Goal: Task Accomplishment & Management: Manage account settings

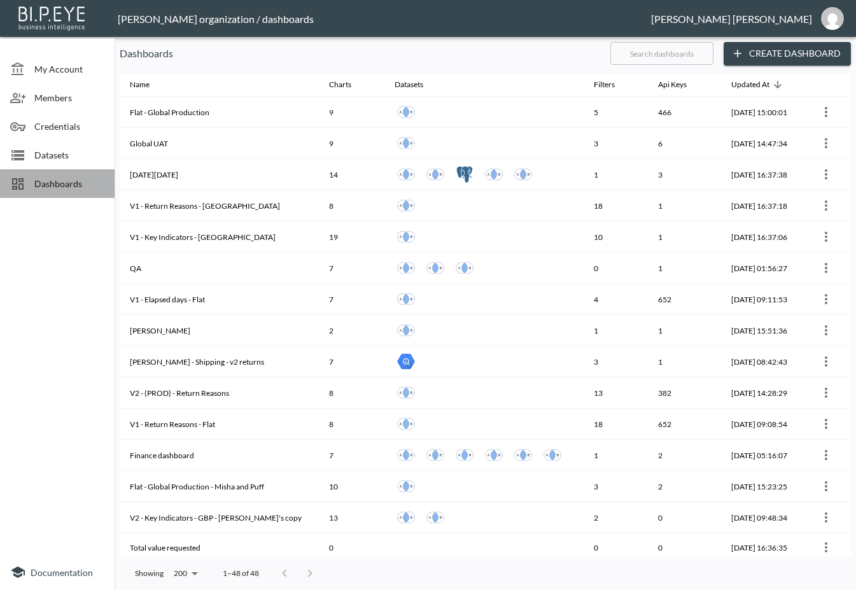
click at [66, 182] on span "Dashboards" at bounding box center [69, 183] width 70 height 13
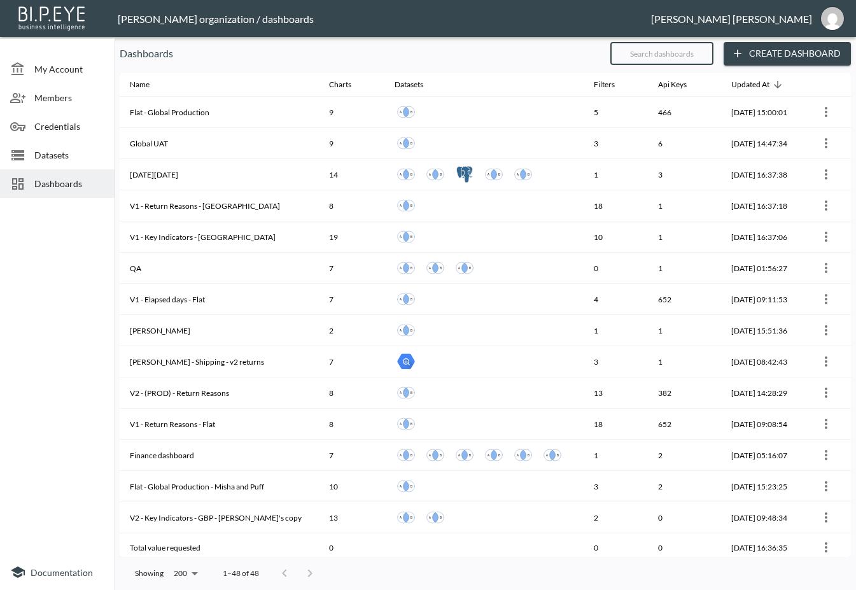
click at [664, 49] on input "text" at bounding box center [661, 54] width 103 height 32
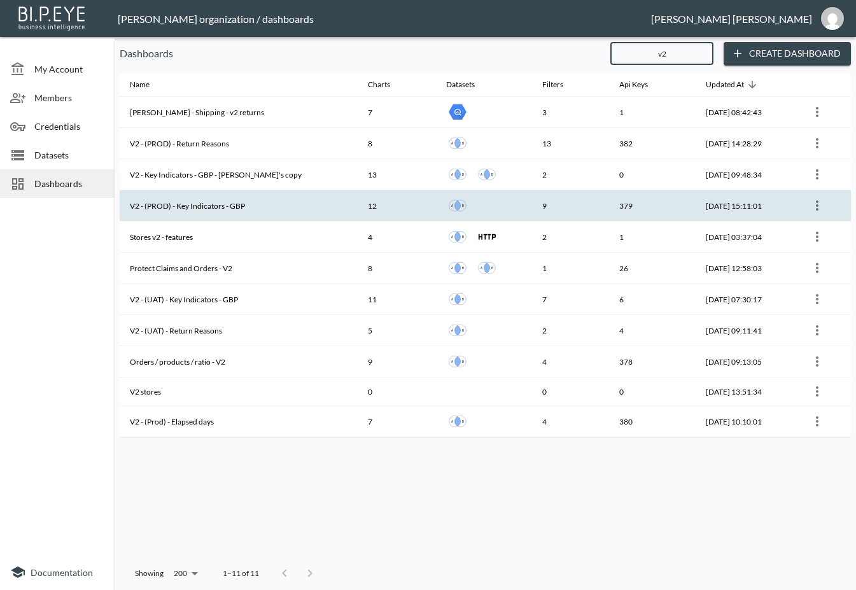
type input "v2"
click at [262, 205] on th "V2 - (PROD) - Key Indicators - GBP" at bounding box center [239, 205] width 238 height 31
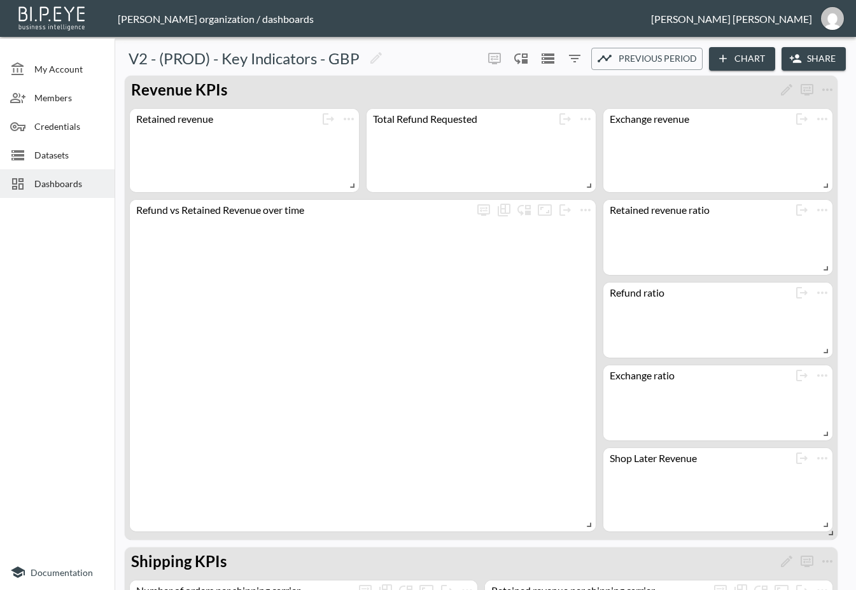
click at [816, 51] on button "Share" at bounding box center [814, 59] width 64 height 24
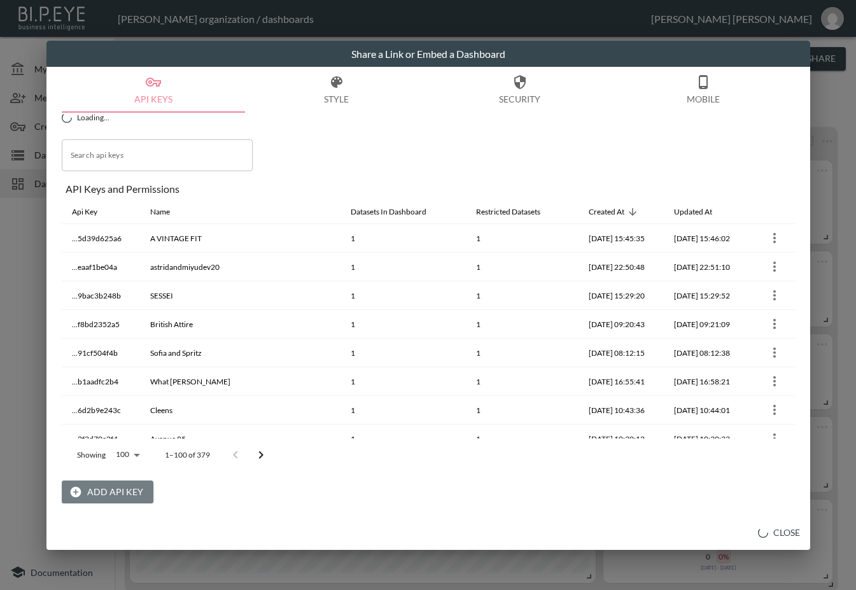
click at [127, 498] on button "Add API Key" at bounding box center [108, 493] width 92 height 24
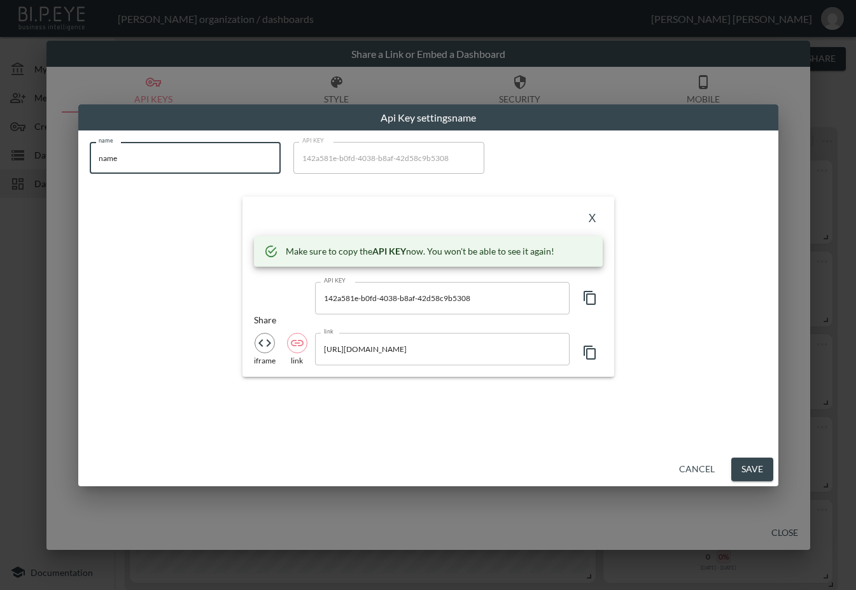
click at [230, 162] on input "name" at bounding box center [185, 158] width 191 height 32
drag, startPoint x: 230, startPoint y: 162, endPoint x: 20, endPoint y: 144, distance: 210.9
click at [20, 144] on div "Api Key settings name name name name API KEY 142a581e-b0fd-4038-b8af-42d58c9b53…" at bounding box center [428, 295] width 856 height 590
paste input "ELHO FREESTYLE"
type input "ELHO FREESTYLE"
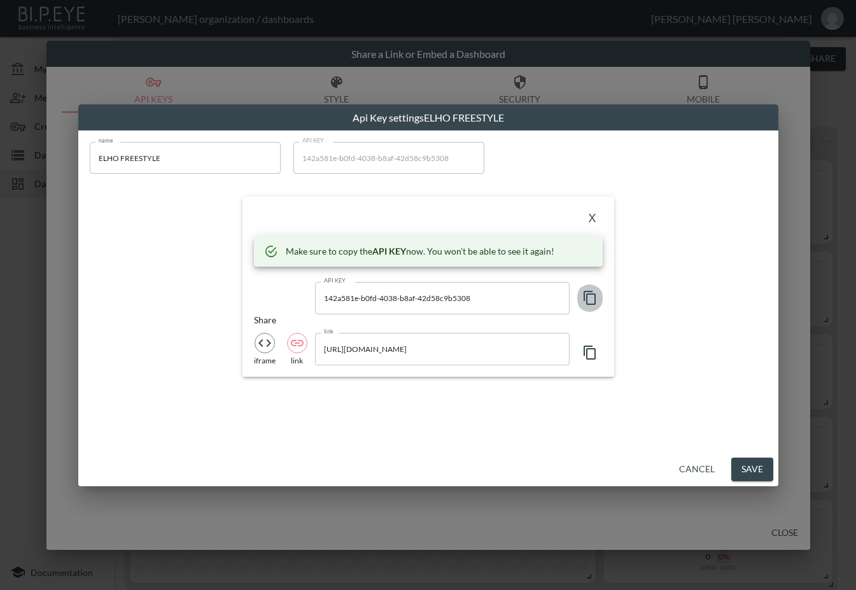
click at [588, 297] on icon "button" at bounding box center [589, 297] width 15 height 15
click at [344, 212] on div "X" at bounding box center [428, 218] width 349 height 20
click at [589, 213] on button "X" at bounding box center [592, 218] width 20 height 20
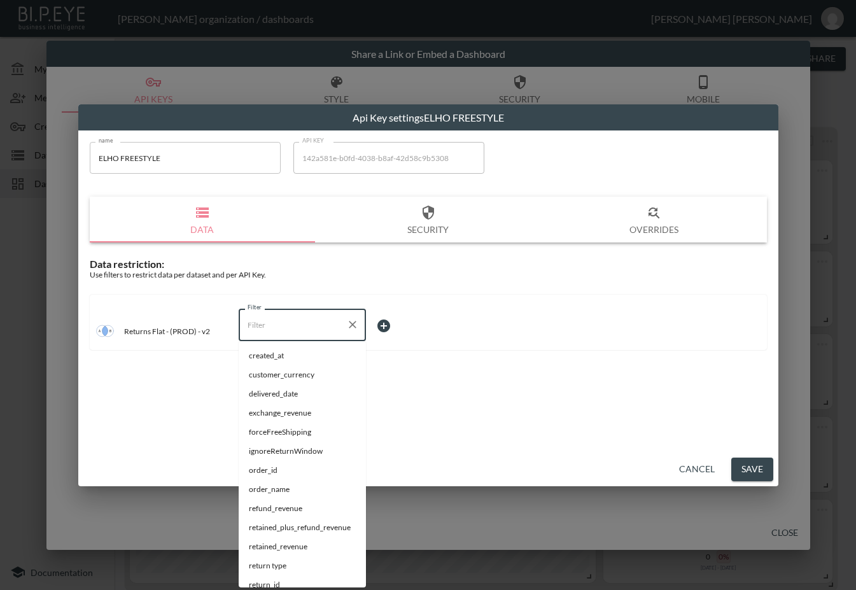
click at [305, 329] on input "Filter" at bounding box center [292, 324] width 97 height 20
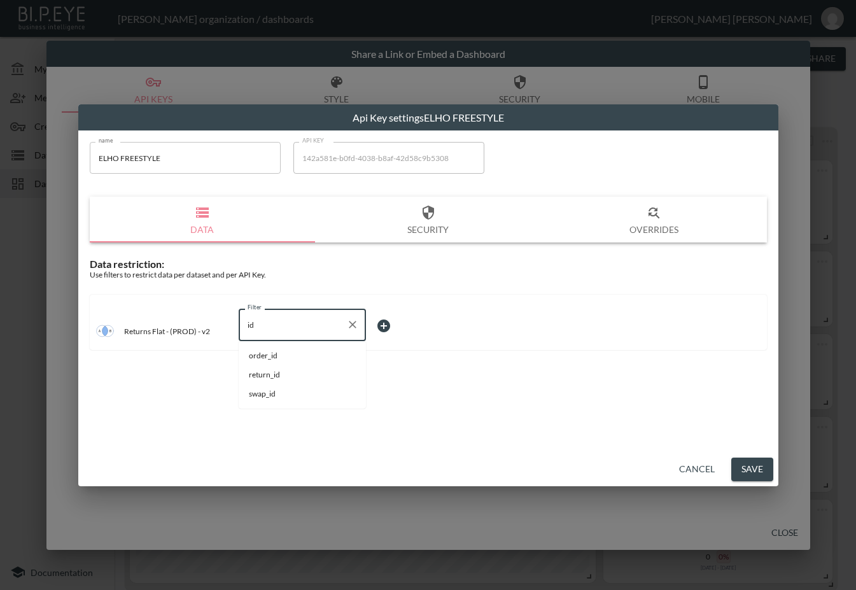
click at [270, 395] on span "swap_id" at bounding box center [302, 393] width 107 height 11
type input "swap_id"
click at [411, 324] on body "BI.P.EYE, Interactive Analytics Dashboards - app [PERSON_NAME] organization / d…" at bounding box center [428, 295] width 856 height 590
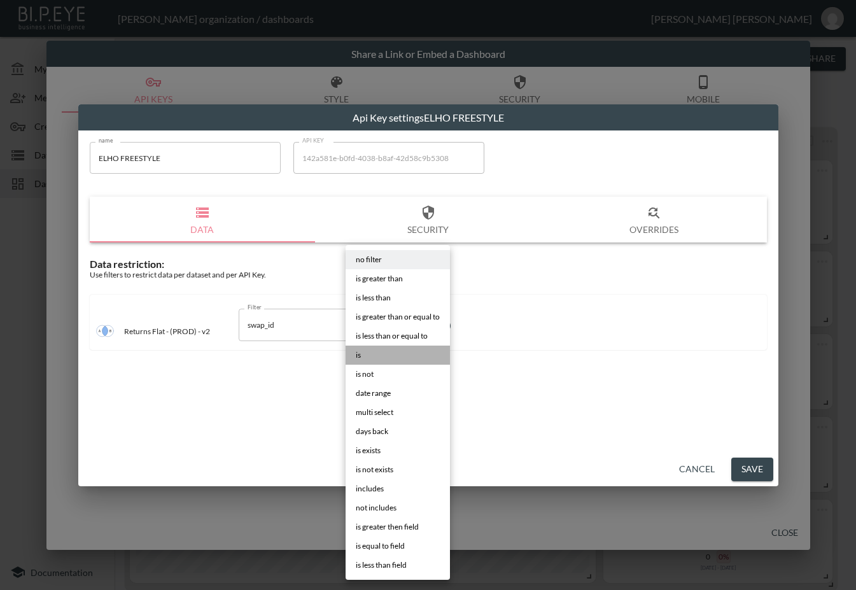
click at [384, 357] on li "is" at bounding box center [398, 355] width 104 height 19
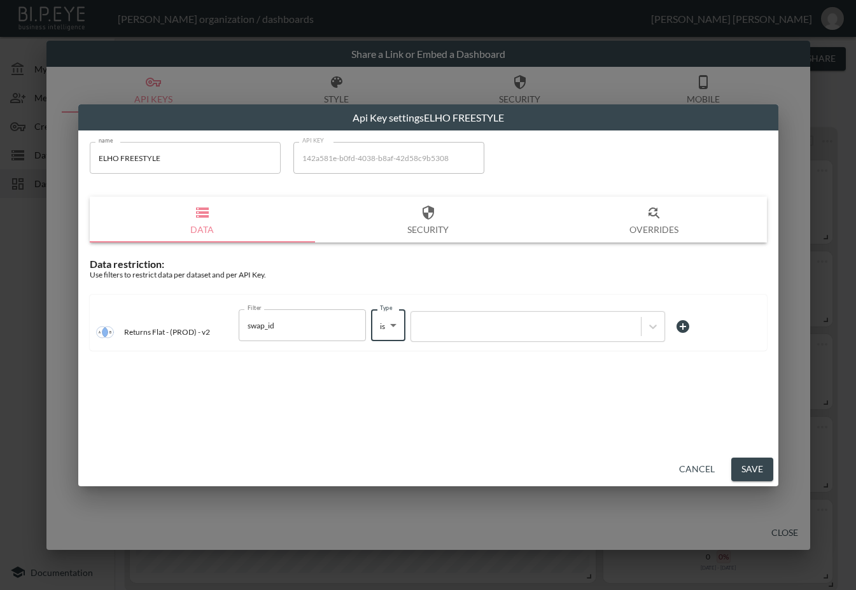
click at [472, 327] on div at bounding box center [428, 295] width 856 height 590
click at [447, 324] on div at bounding box center [428, 295] width 856 height 590
click at [423, 323] on li "is greater than or equal to" at bounding box center [398, 327] width 78 height 11
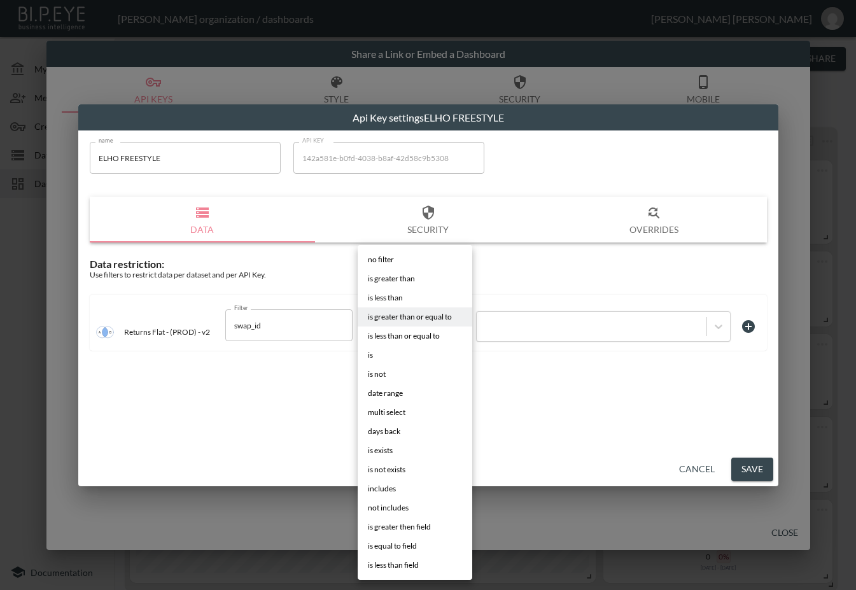
click at [449, 327] on body "BI.P.EYE, Interactive Analytics Dashboards - app [PERSON_NAME] organization / d…" at bounding box center [428, 295] width 856 height 590
click at [426, 356] on li "is" at bounding box center [415, 355] width 115 height 19
type input "is"
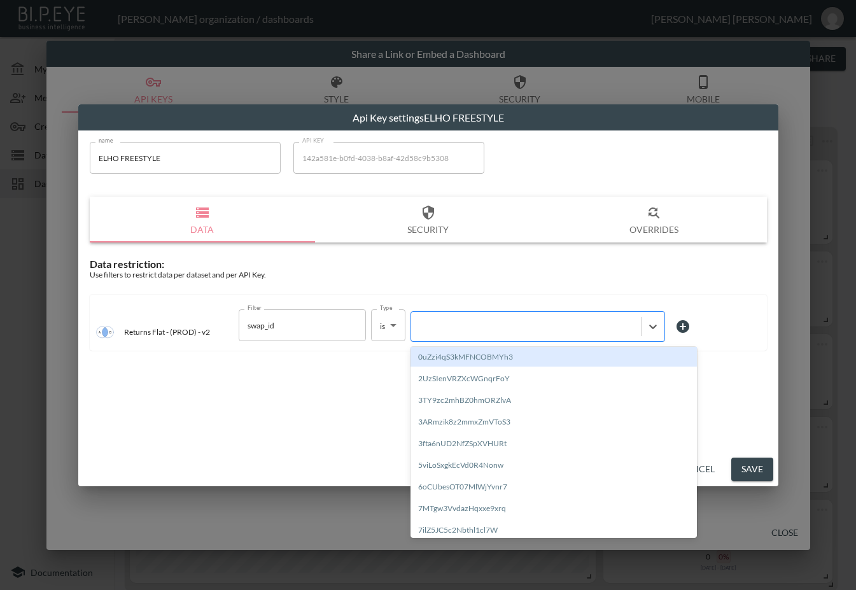
click at [484, 325] on div at bounding box center [526, 327] width 217 height 12
paste input "eCNqmUxzwjssWMp7eY0w"
type input "eCNqmUxzwjssWMp7eY0w"
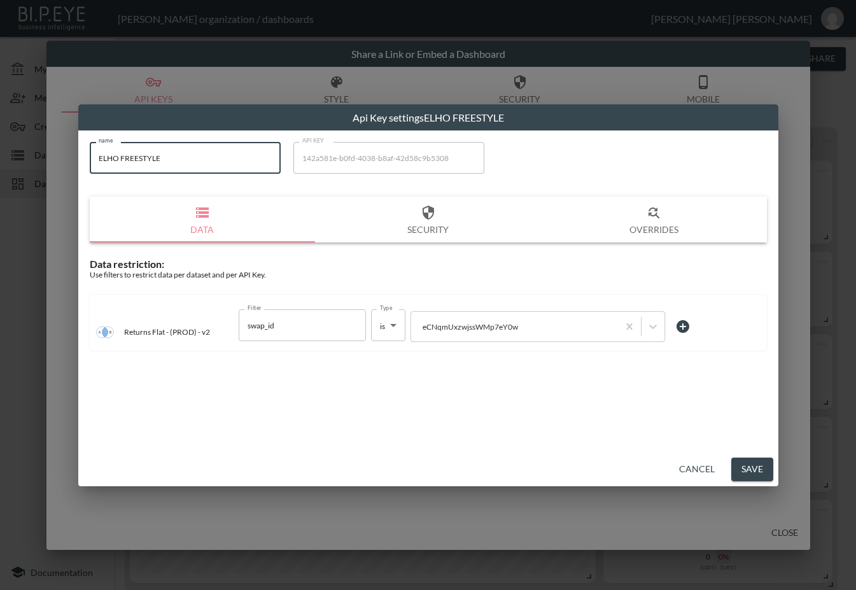
drag, startPoint x: 180, startPoint y: 159, endPoint x: 66, endPoint y: 164, distance: 113.4
click at [66, 164] on div "Api Key settings ELHO FREESTYLE name ELHO FREESTYLE name API KEY 142a581e-b0fd-…" at bounding box center [428, 295] width 856 height 590
click at [763, 467] on button "Save" at bounding box center [752, 470] width 42 height 24
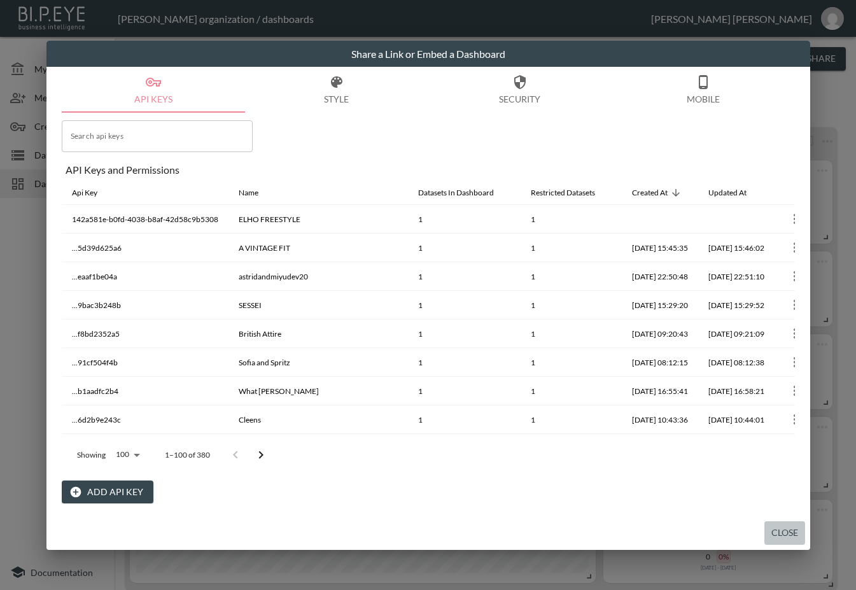
click at [783, 529] on button "Close" at bounding box center [784, 533] width 41 height 24
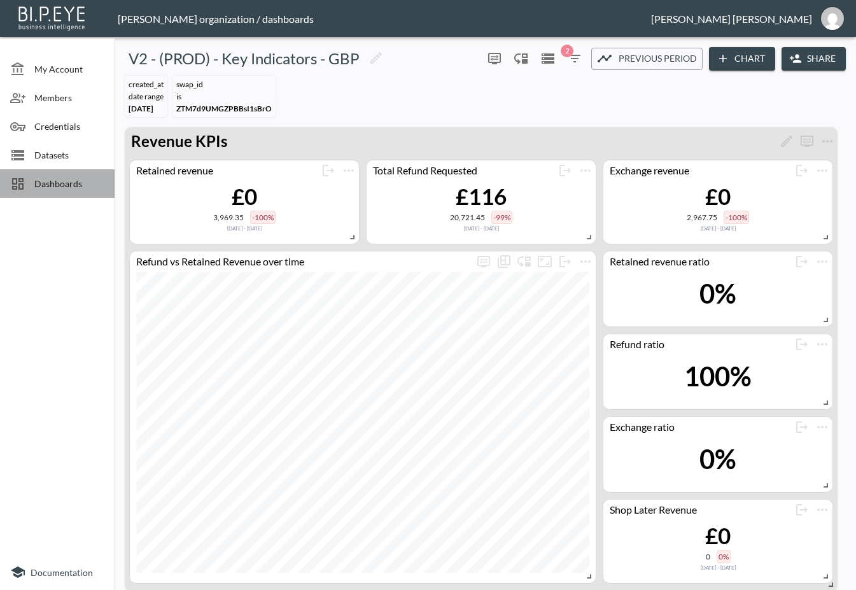
click at [59, 190] on div "Dashboards" at bounding box center [57, 183] width 115 height 29
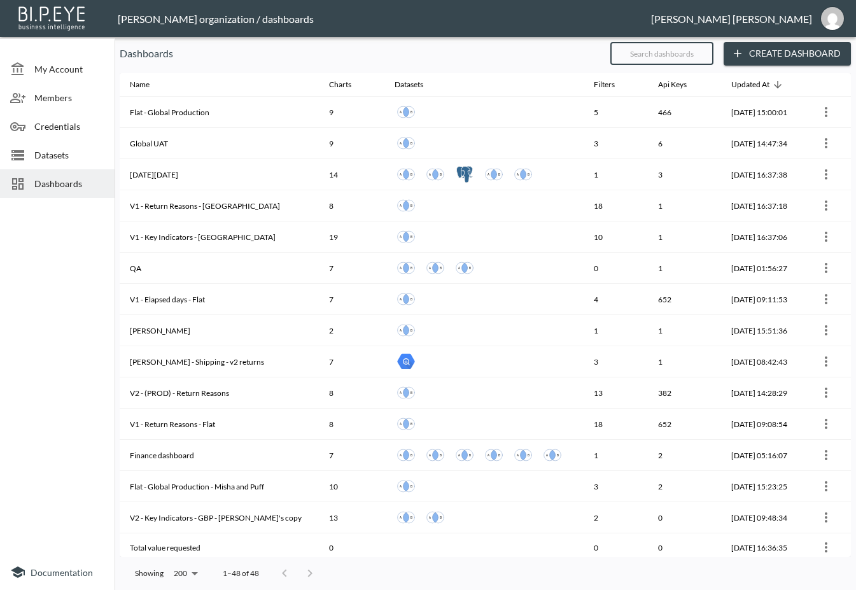
click at [652, 58] on input "text" at bounding box center [661, 54] width 103 height 32
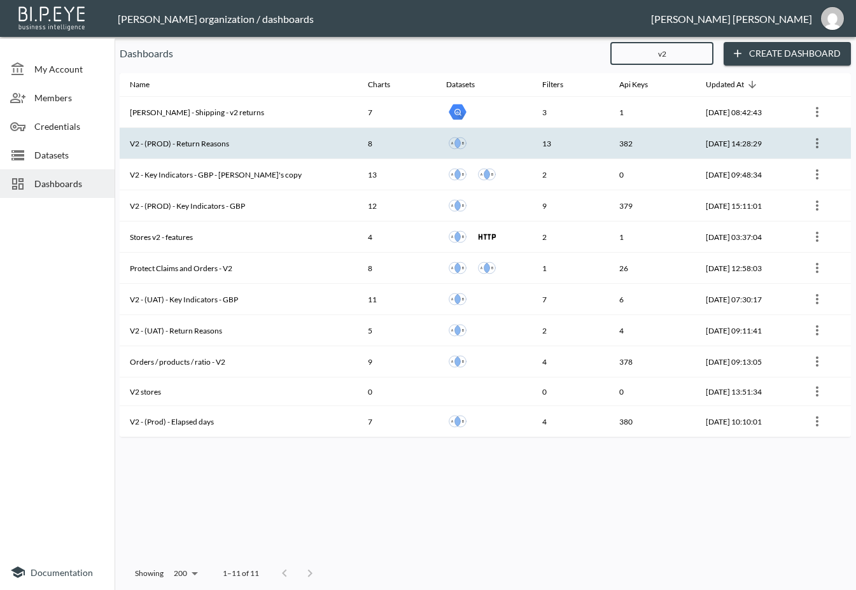
type input "v2"
click at [242, 145] on th "V2 - (PROD) - Return Reasons" at bounding box center [239, 143] width 238 height 31
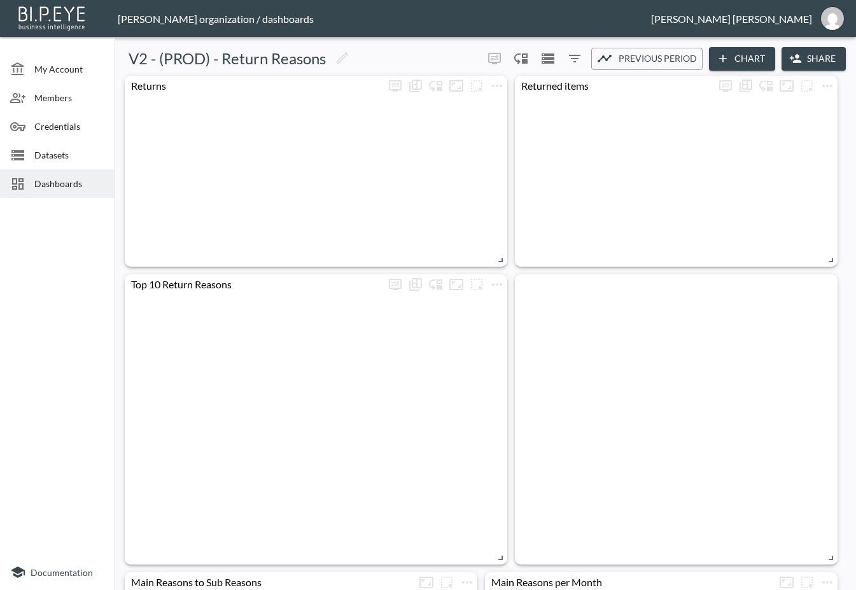
click at [803, 66] on button "Share" at bounding box center [814, 59] width 64 height 24
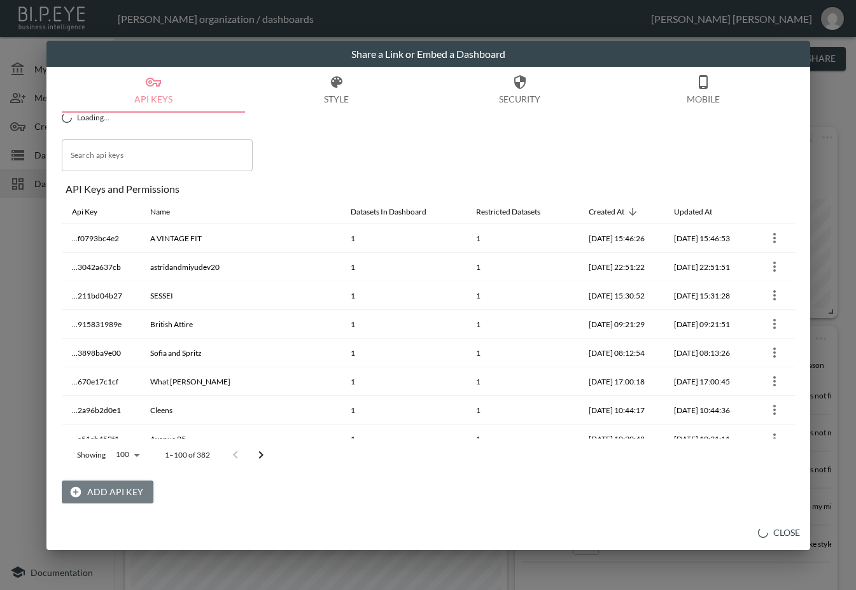
click at [100, 494] on button "Add API Key" at bounding box center [108, 493] width 92 height 24
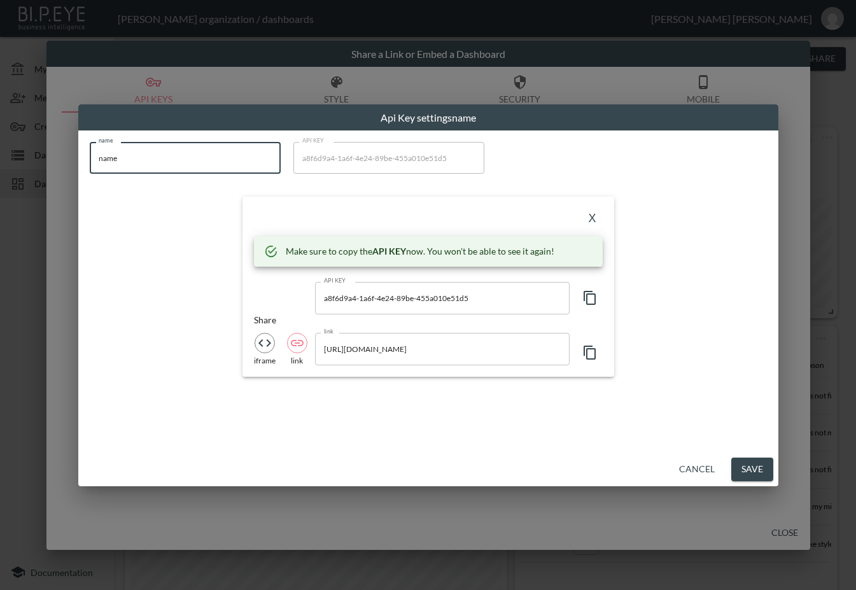
drag, startPoint x: 227, startPoint y: 162, endPoint x: 44, endPoint y: 176, distance: 183.8
click at [44, 176] on div "Api Key settings name name name name API KEY a8f6d9a4-1a6f-4e24-89be-455a010e51…" at bounding box center [428, 295] width 856 height 590
paste input "ELHO FREESTYLE"
type input "ELHO FREESTYLE"
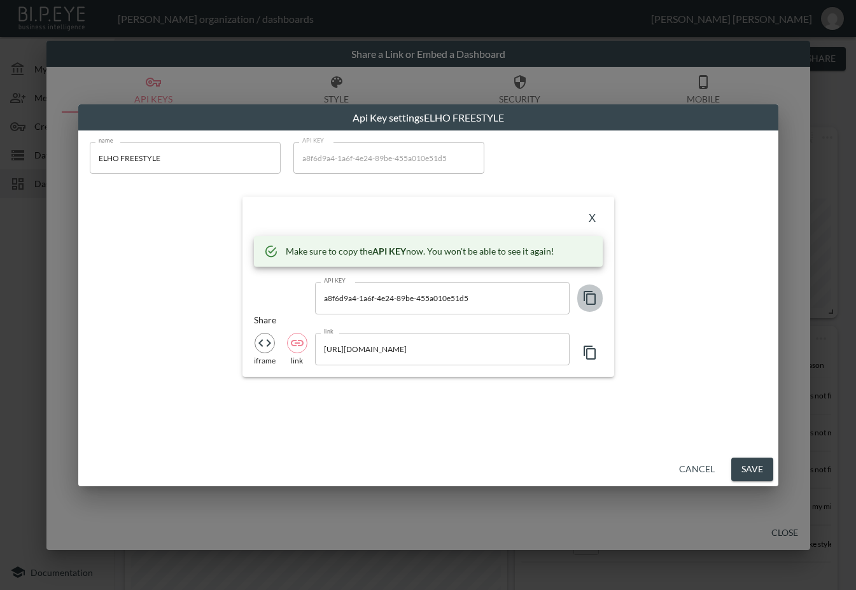
click at [596, 293] on icon "button" at bounding box center [589, 297] width 15 height 15
click at [591, 301] on icon "button" at bounding box center [589, 297] width 15 height 15
click at [323, 209] on div "X" at bounding box center [428, 218] width 349 height 20
click at [597, 215] on button "X" at bounding box center [592, 218] width 20 height 20
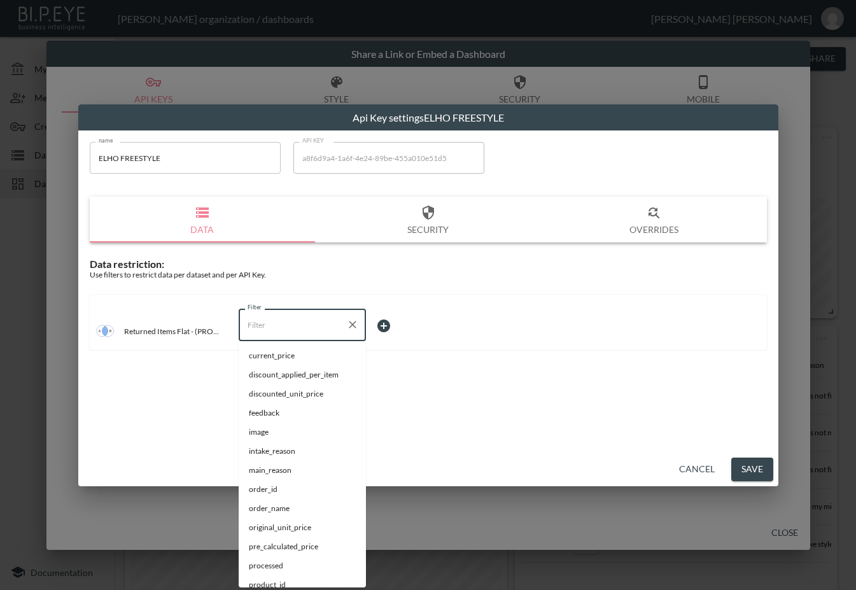
click at [321, 327] on input "Filter" at bounding box center [292, 324] width 97 height 20
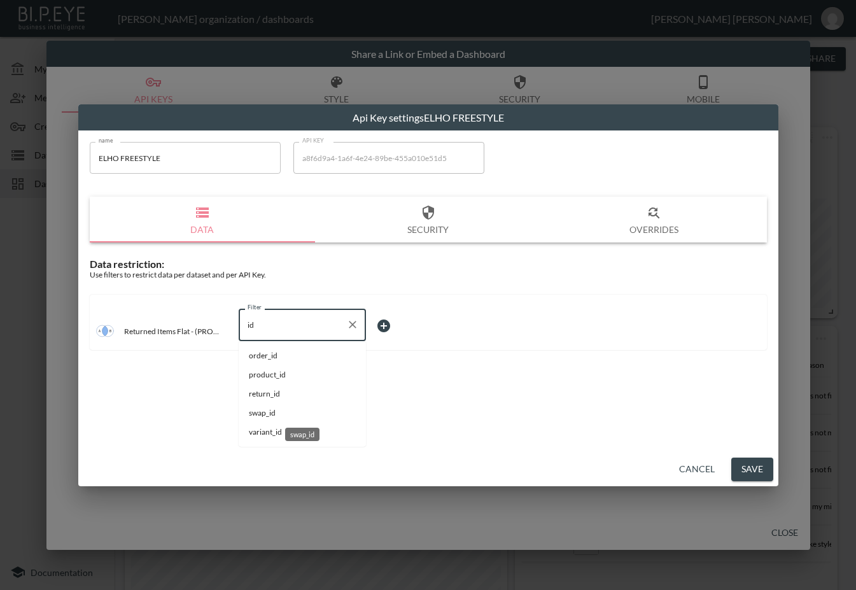
click at [280, 408] on span "swap_id" at bounding box center [302, 412] width 107 height 11
type input "swap_id"
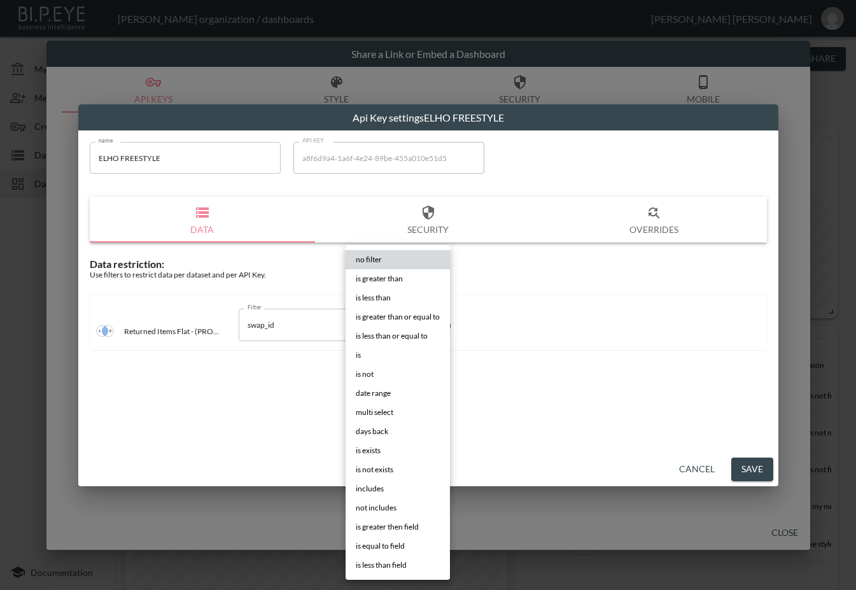
click at [394, 325] on body "BI.P.EYE, Interactive Analytics Dashboards - app [PERSON_NAME] organization / d…" at bounding box center [428, 295] width 856 height 590
click at [383, 354] on li "is" at bounding box center [398, 355] width 104 height 19
type input "is"
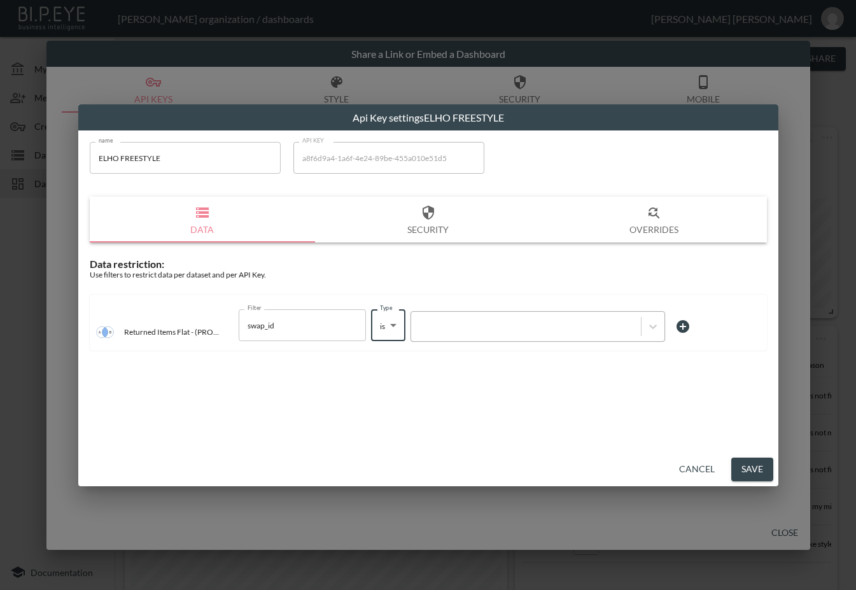
click at [473, 324] on div at bounding box center [526, 327] width 217 height 12
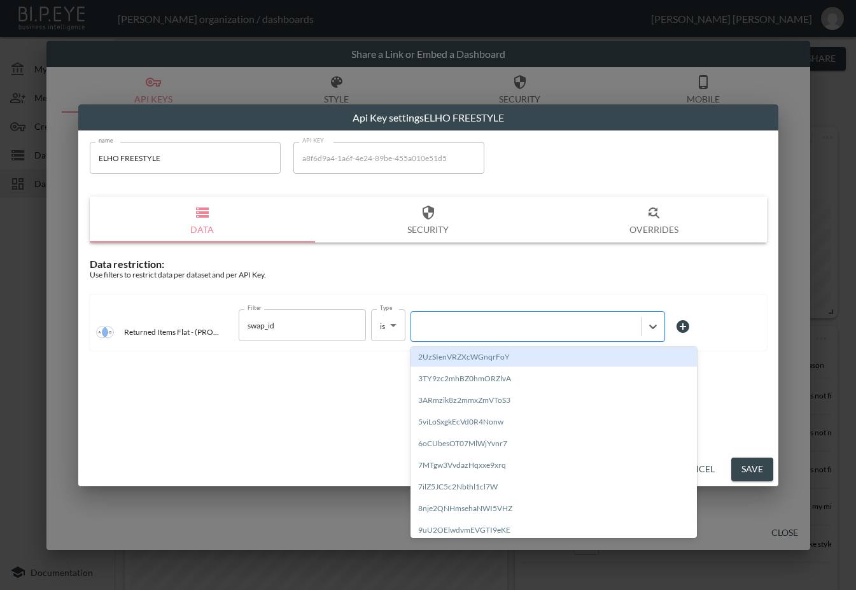
paste input "eCNqmUxzwjssWMp7eY0w"
type input "eCNqmUxzwjssWMp7eY0w"
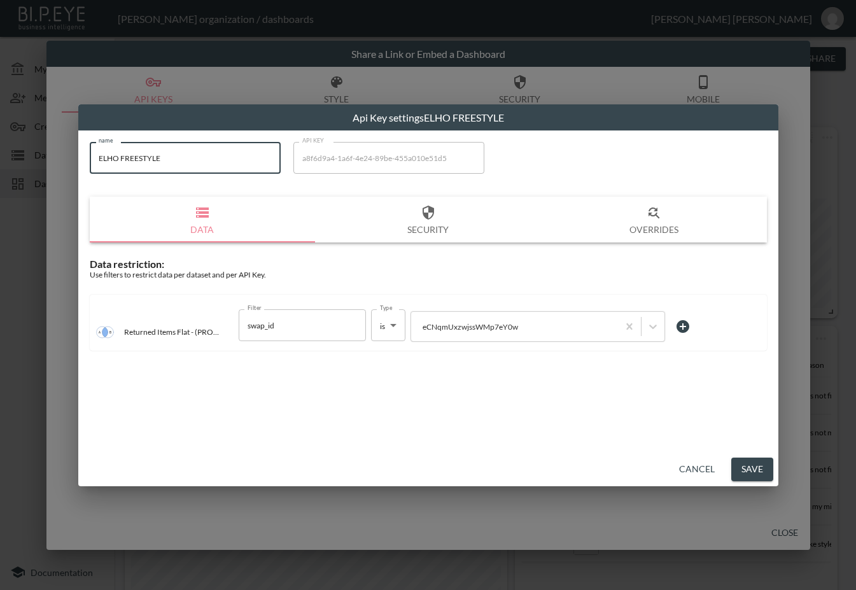
drag, startPoint x: 192, startPoint y: 161, endPoint x: 78, endPoint y: 152, distance: 114.3
click at [78, 152] on div "name ELHO FREESTYLE name API KEY a8f6d9a4-1a6f-4e24-89be-455a010e51d5 API KEY D…" at bounding box center [428, 291] width 700 height 322
click at [759, 464] on button "Save" at bounding box center [752, 470] width 42 height 24
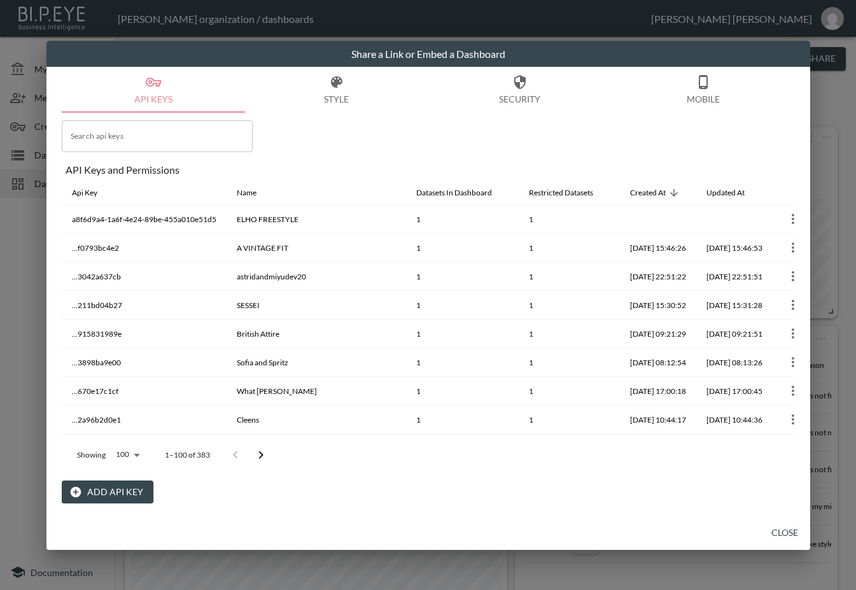
click at [778, 533] on button "Close" at bounding box center [784, 533] width 41 height 24
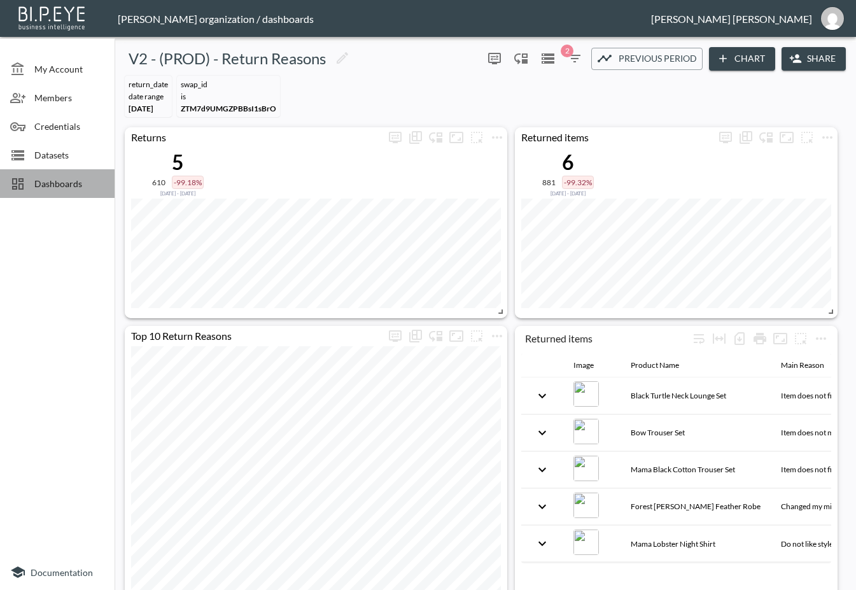
click at [54, 185] on span "Dashboards" at bounding box center [69, 183] width 70 height 13
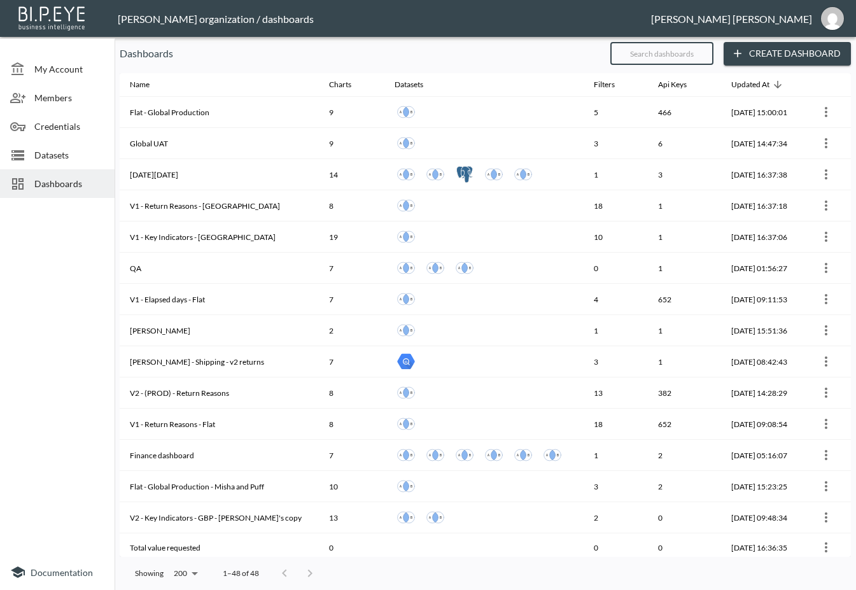
click at [673, 54] on input "text" at bounding box center [661, 54] width 103 height 32
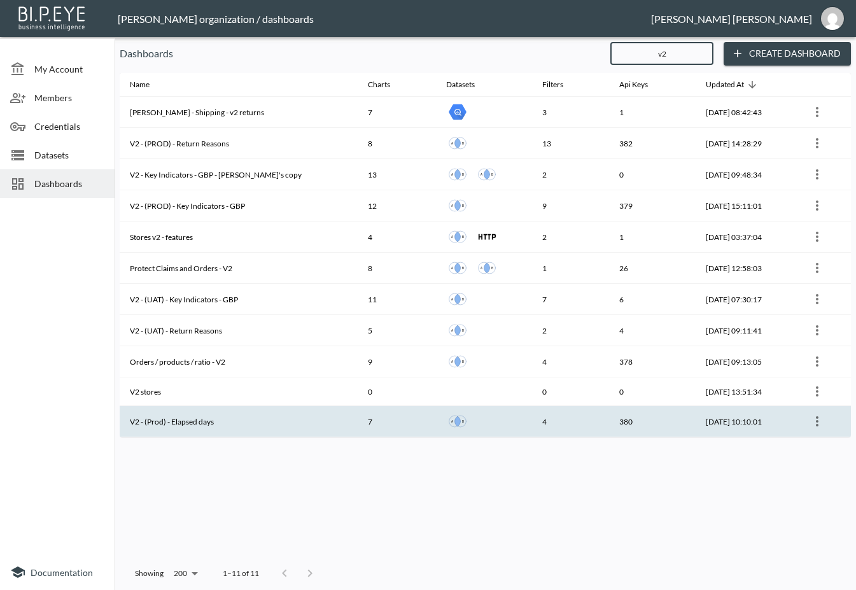
type input "v2"
click at [221, 418] on th "V2 - (Prod) - Elapsed days" at bounding box center [239, 421] width 238 height 31
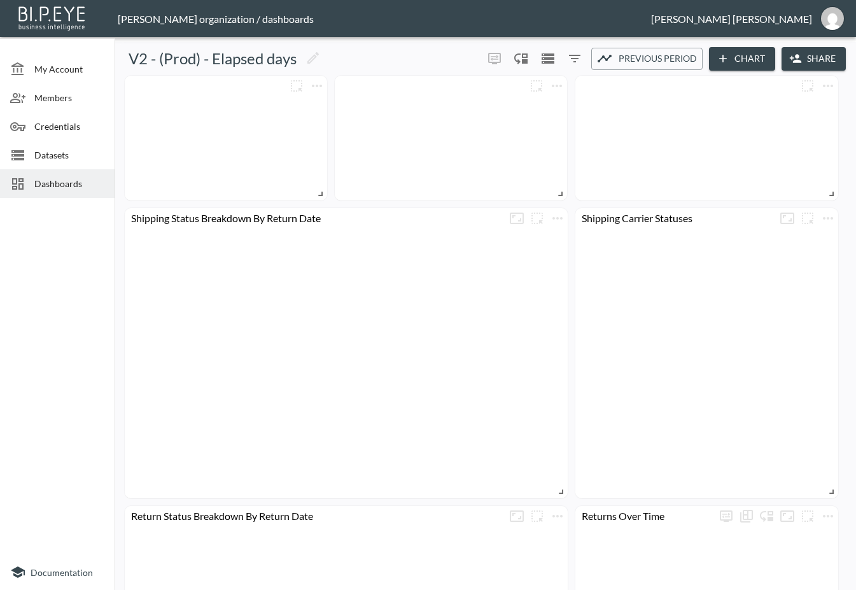
click at [794, 57] on icon "button" at bounding box center [795, 59] width 11 height 8
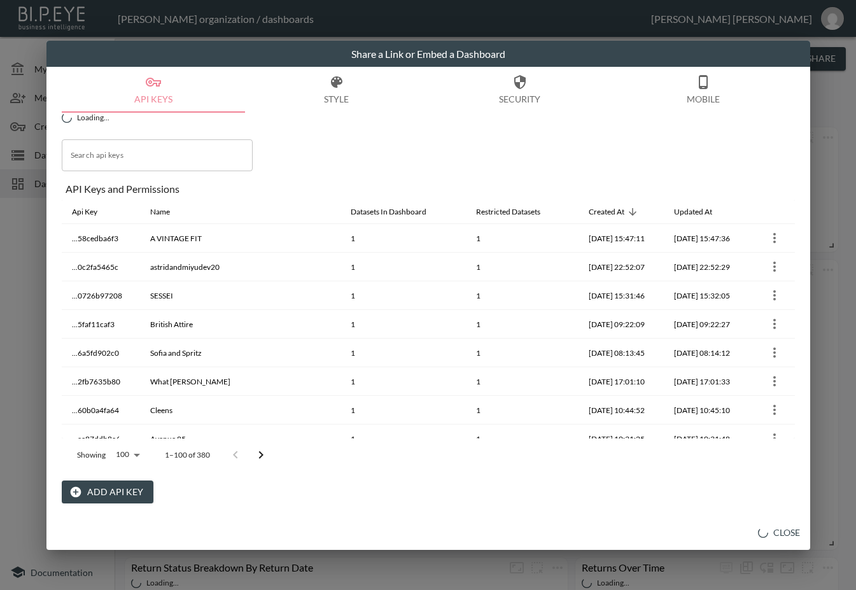
click at [116, 498] on button "Add API Key" at bounding box center [108, 493] width 92 height 24
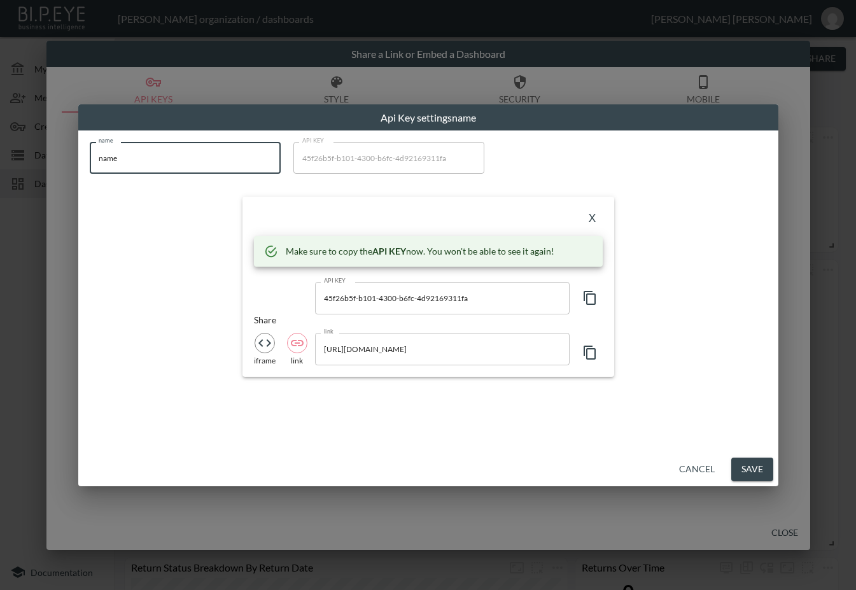
drag, startPoint x: 163, startPoint y: 169, endPoint x: 7, endPoint y: 180, distance: 156.4
click at [7, 180] on div "Api Key settings name name name name API KEY 45f26b5f-b101-4300-b6fc-4d92169311…" at bounding box center [428, 295] width 856 height 590
paste input "ELHO FREESTYLE"
type input "ELHO FREESTYLE"
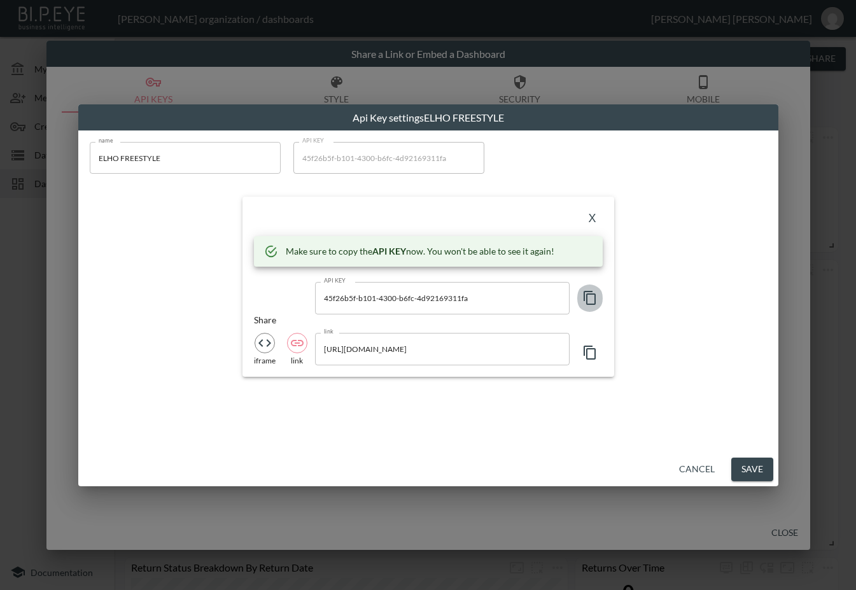
click at [588, 300] on icon "button" at bounding box center [589, 297] width 15 height 15
click at [313, 205] on div "X Make sure to copy the API KEY now. You won't be able to see it again! API KEY…" at bounding box center [429, 287] width 372 height 180
click at [593, 220] on button "X" at bounding box center [592, 218] width 20 height 20
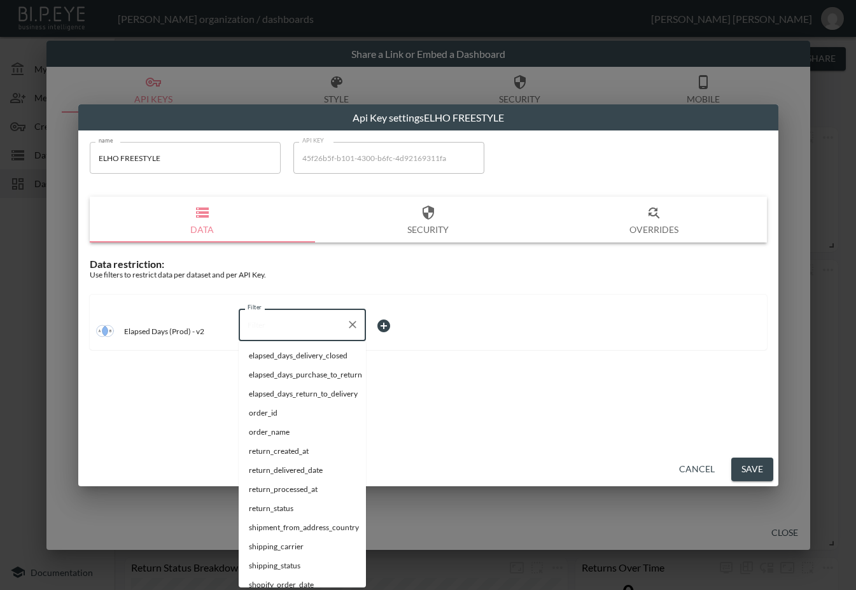
click at [309, 321] on input "Filter" at bounding box center [292, 324] width 97 height 20
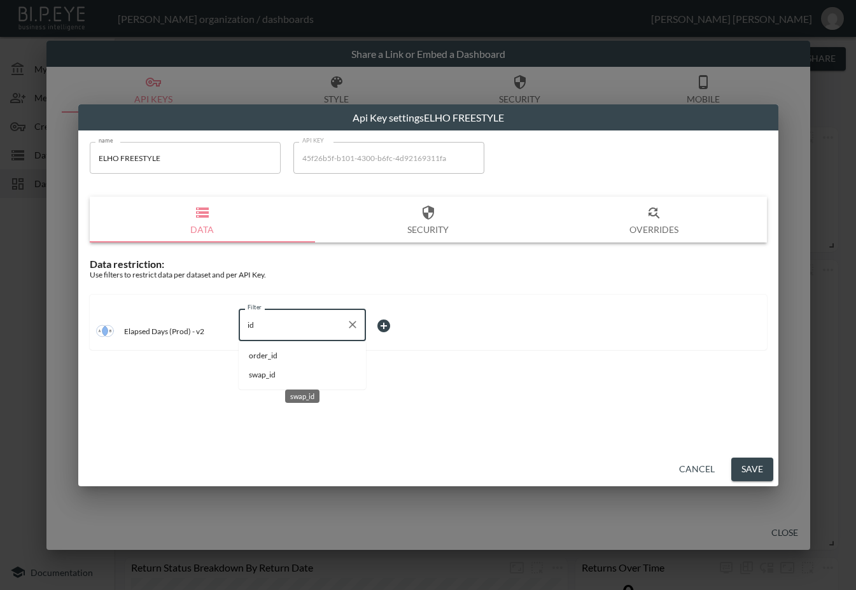
click at [277, 370] on span "swap_id" at bounding box center [302, 374] width 107 height 11
type input "swap_id"
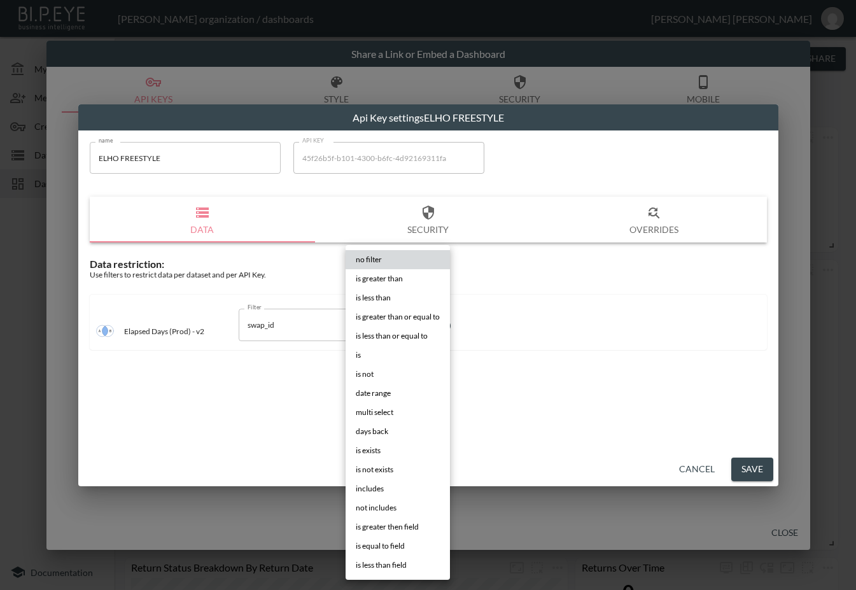
click at [391, 337] on body "BI.P.EYE, Interactive Analytics Dashboards - app [PERSON_NAME] organization / d…" at bounding box center [428, 295] width 856 height 590
click at [372, 363] on li "is" at bounding box center [398, 355] width 104 height 19
type input "is"
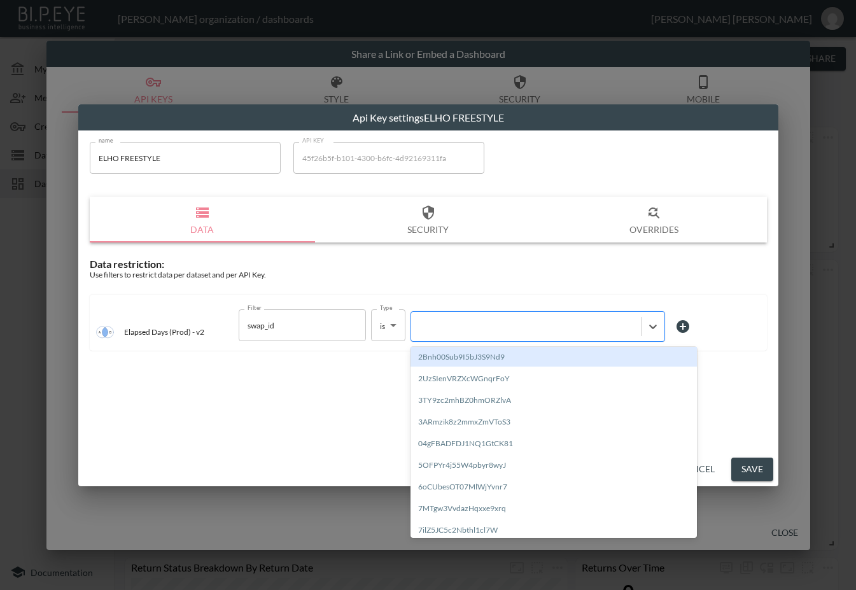
click at [483, 320] on div at bounding box center [526, 326] width 230 height 17
paste input "eCNqmUxzwjssWMp7eY0w"
type input "eCNqmUxzwjssWMp7eY0w"
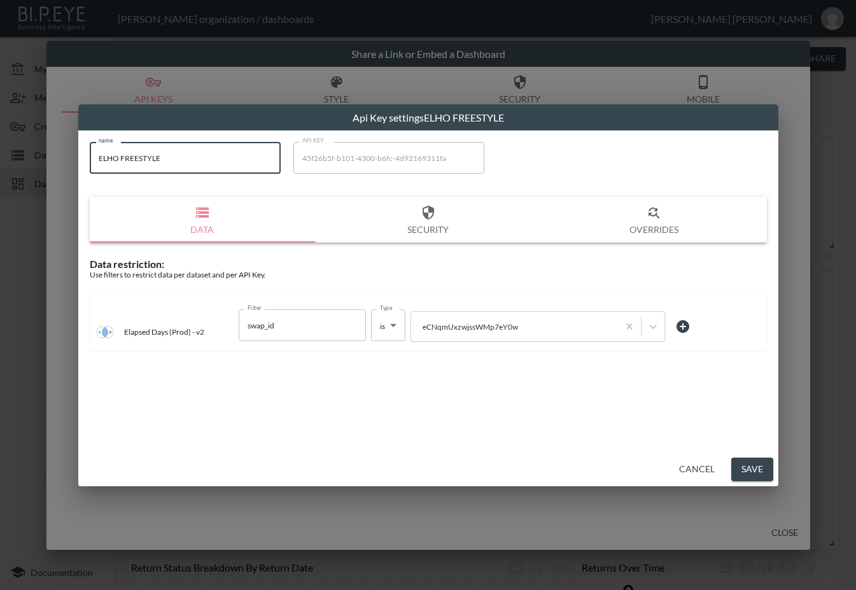
drag, startPoint x: 190, startPoint y: 156, endPoint x: 53, endPoint y: 151, distance: 137.0
click at [53, 151] on div "Api Key settings ELHO FREESTYLE name ELHO FREESTYLE name API KEY 45f26b5f-b101-…" at bounding box center [428, 295] width 856 height 590
click at [756, 468] on button "Save" at bounding box center [752, 470] width 42 height 24
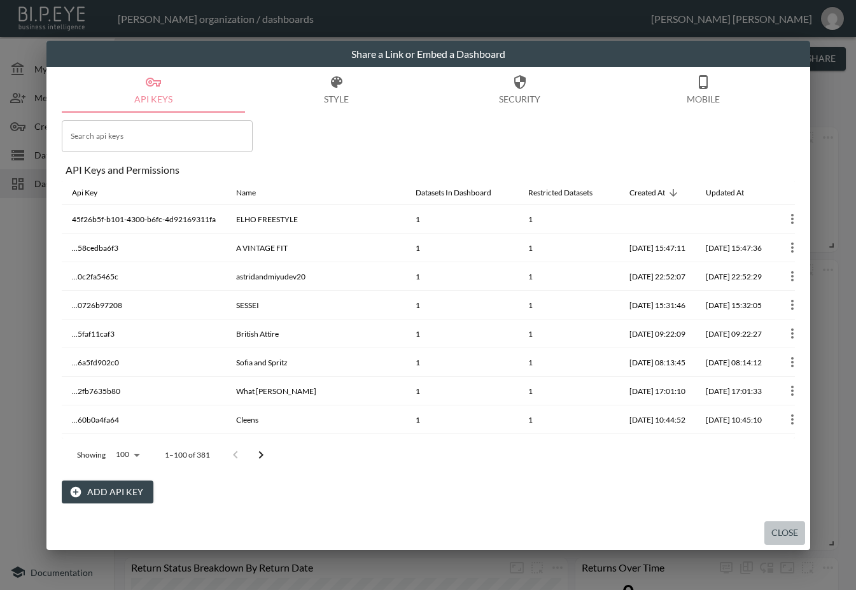
click at [785, 530] on button "Close" at bounding box center [784, 533] width 41 height 24
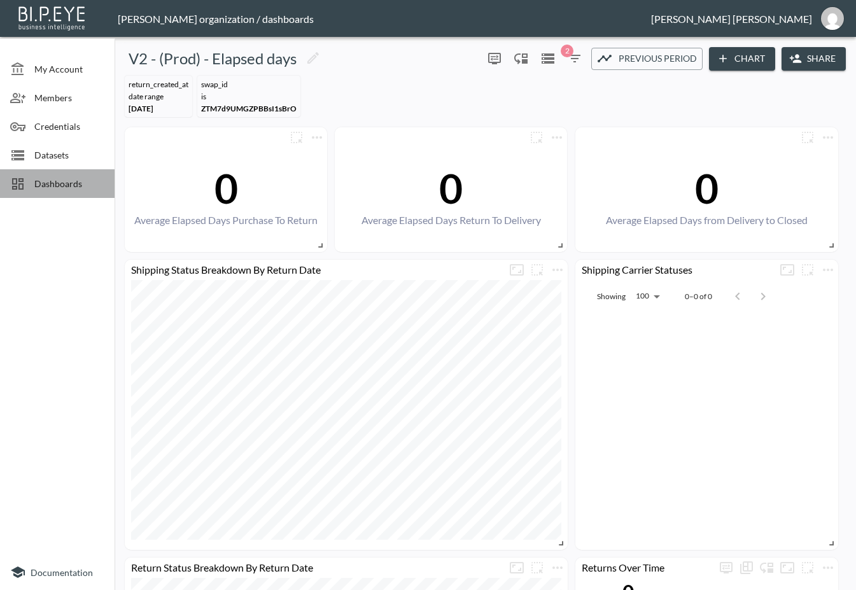
click at [43, 177] on span "Dashboards" at bounding box center [69, 183] width 70 height 13
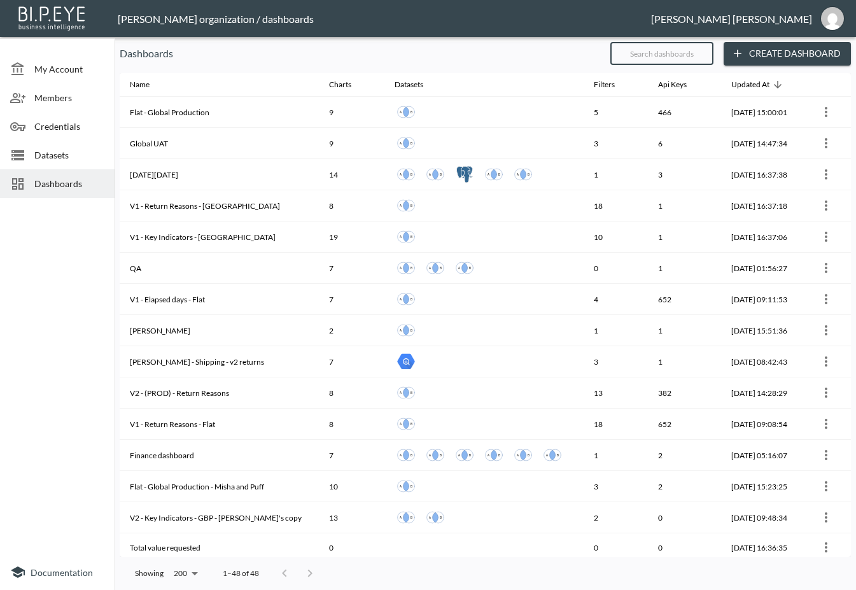
click at [669, 63] on input "text" at bounding box center [661, 54] width 103 height 32
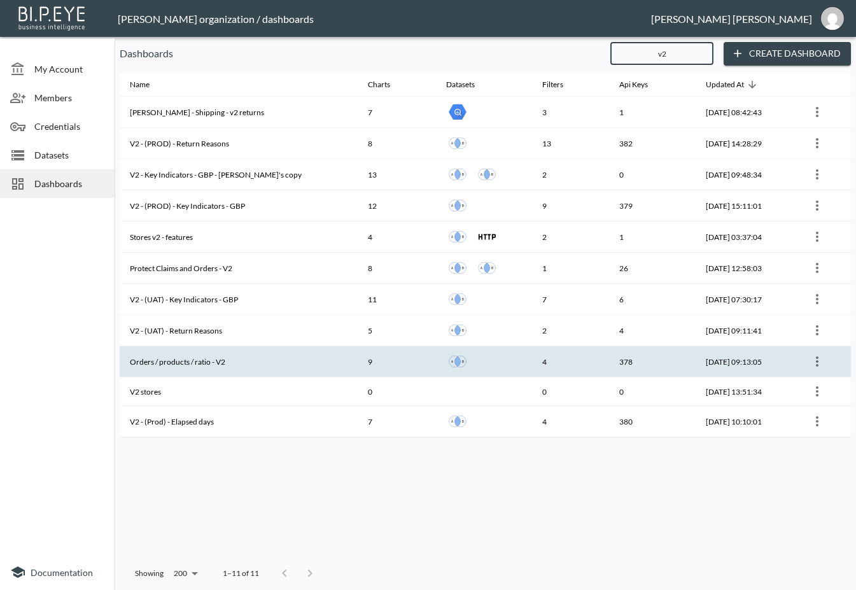
type input "v2"
click at [215, 370] on th "Orders / products / ratio - V2" at bounding box center [239, 361] width 238 height 31
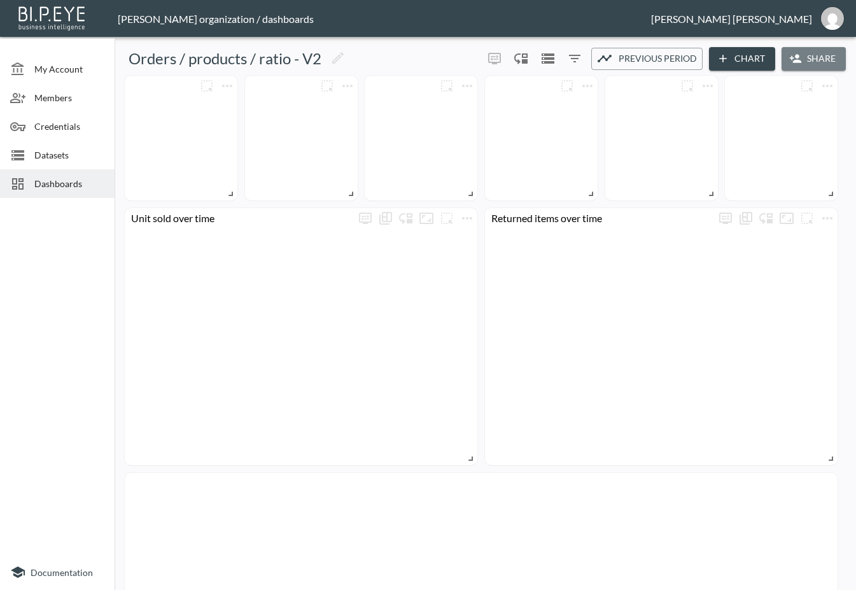
click at [807, 58] on button "Share" at bounding box center [814, 59] width 64 height 24
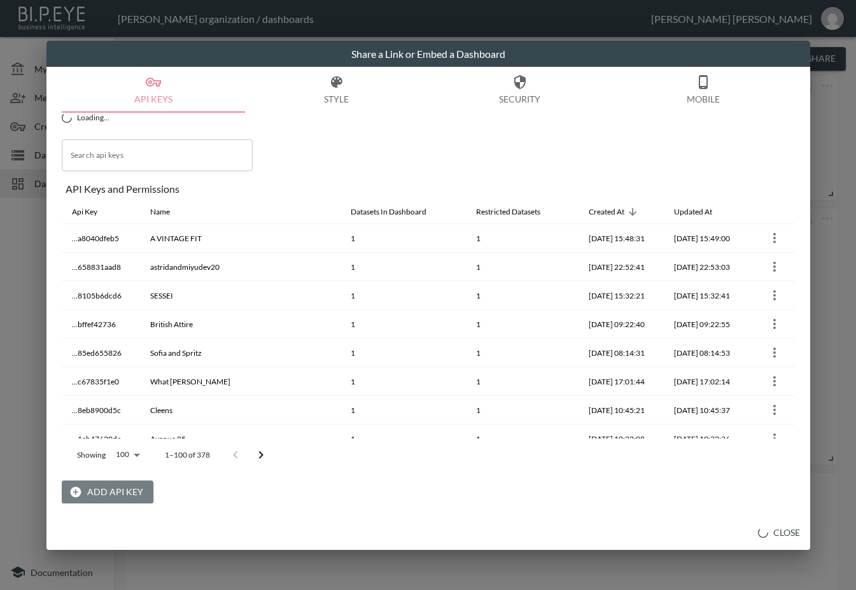
click at [120, 492] on button "Add API Key" at bounding box center [108, 493] width 92 height 24
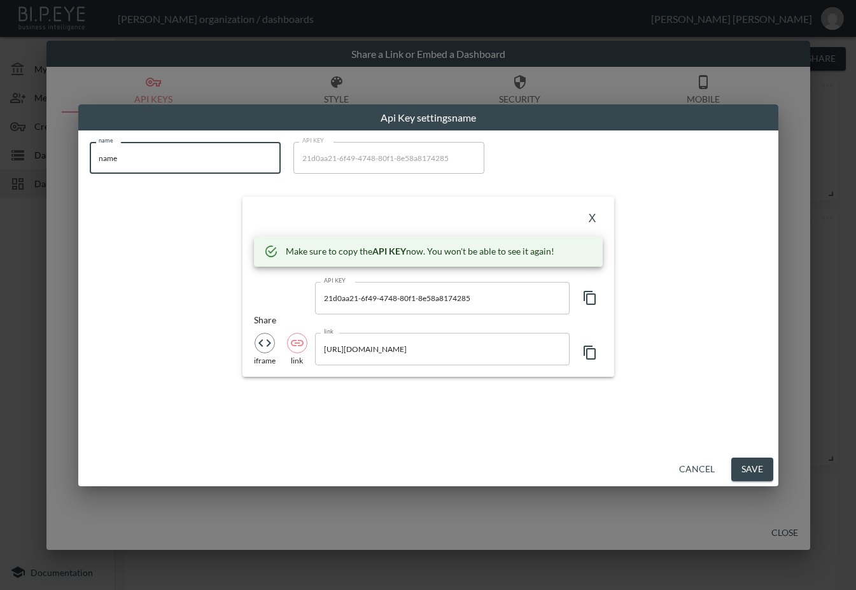
drag, startPoint x: 185, startPoint y: 155, endPoint x: 68, endPoint y: 159, distance: 117.2
click at [68, 159] on div "Api Key settings name name name name API KEY 21d0aa21-6f49-4748-80f1-8e58a81742…" at bounding box center [428, 295] width 856 height 590
paste input "ELHO FREESTYLE"
type input "ELHO FREESTYLE"
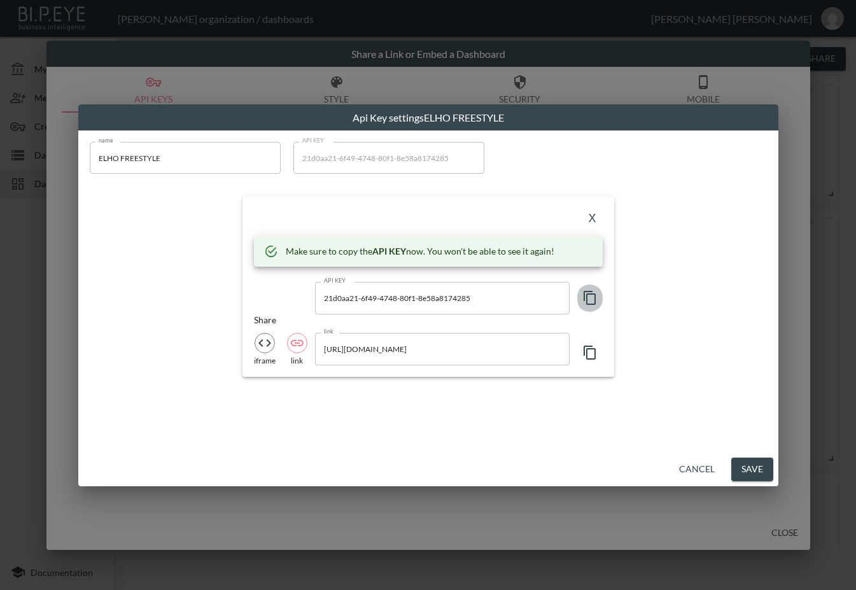
click at [593, 301] on icon "button" at bounding box center [589, 297] width 15 height 15
click at [325, 211] on div "X" at bounding box center [428, 218] width 349 height 20
click at [596, 218] on button "X" at bounding box center [592, 218] width 20 height 20
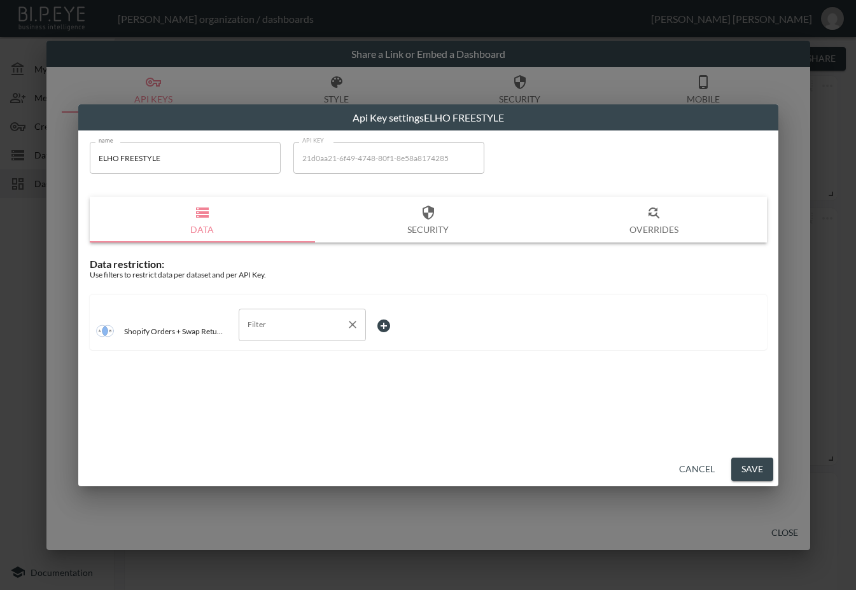
click at [318, 330] on input "Filter" at bounding box center [292, 324] width 97 height 20
click at [274, 391] on span "swap_id" at bounding box center [302, 393] width 107 height 11
type input "swap_id"
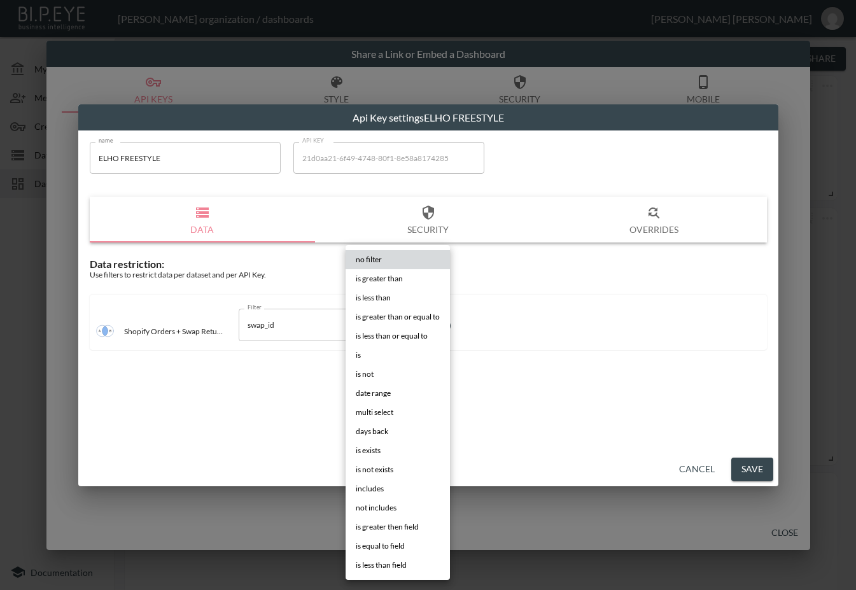
click at [393, 320] on body "BI.P.EYE, Interactive Analytics Dashboards - app [PERSON_NAME] organization / d…" at bounding box center [428, 295] width 856 height 590
click at [370, 354] on li "is" at bounding box center [398, 355] width 104 height 19
type input "is"
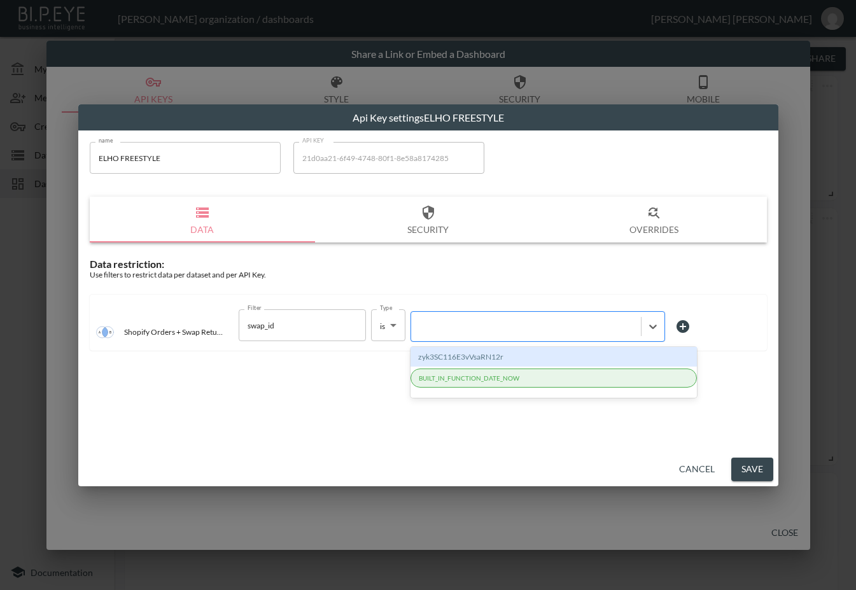
click at [479, 329] on div at bounding box center [526, 327] width 217 height 12
paste input "eCNqmUxzwjssWMp7eY0w"
type input "eCNqmUxzwjssWMp7eY0w"
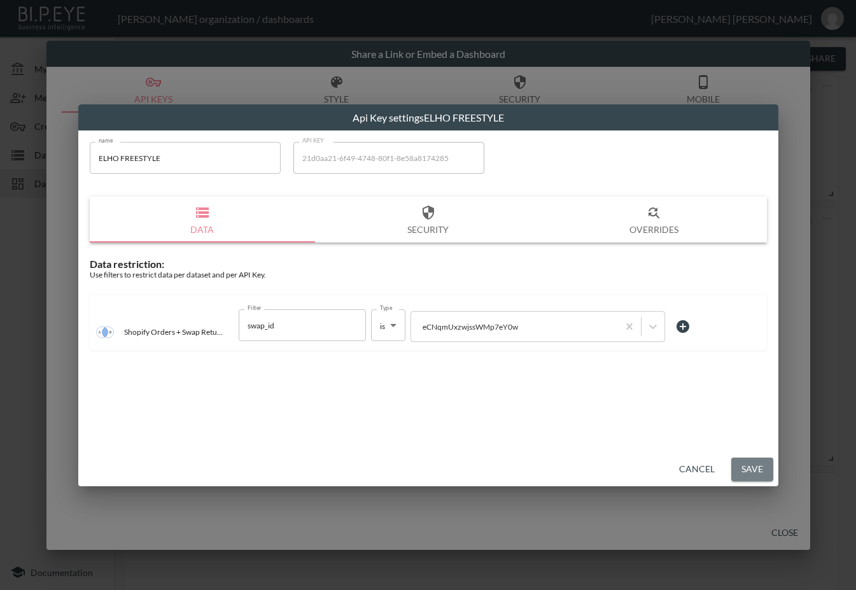
click at [760, 472] on button "Save" at bounding box center [752, 470] width 42 height 24
